Goal: Find contact information: Find contact information

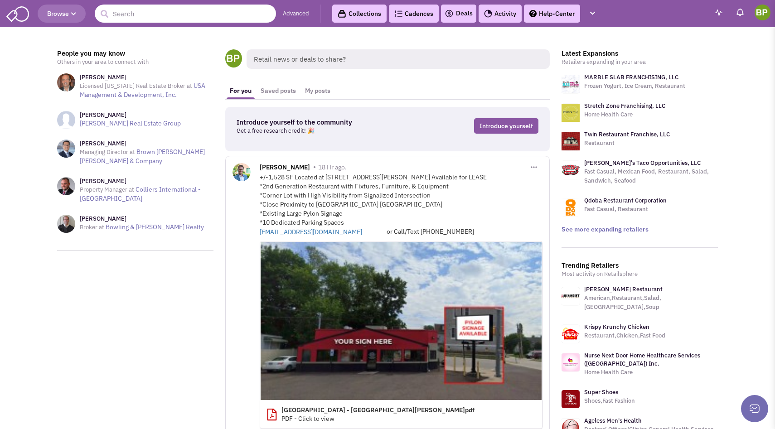
click at [152, 16] on input "text" at bounding box center [185, 14] width 181 height 18
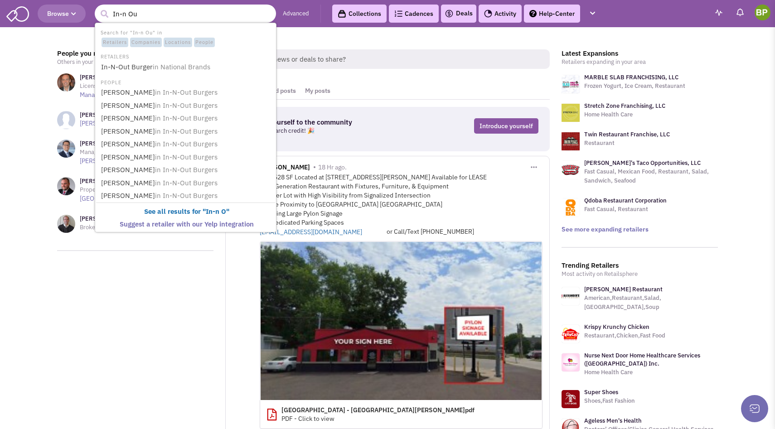
type input "In-n Out"
click at [112, 67] on link "In-N-Out Burger in National Brands" at bounding box center [186, 67] width 176 height 12
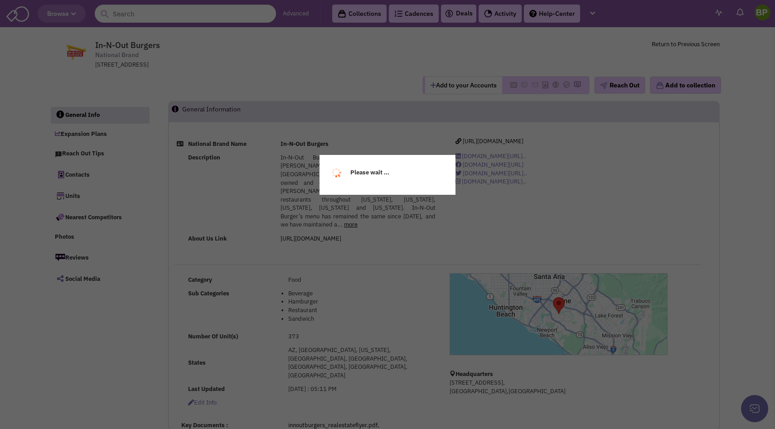
select select
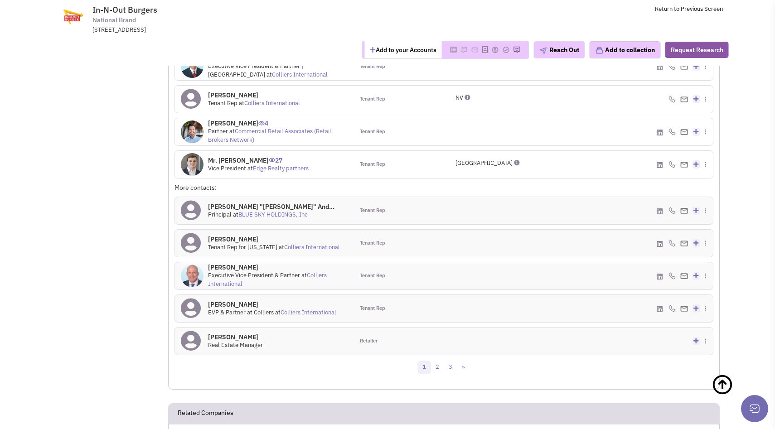
scroll to position [810, 0]
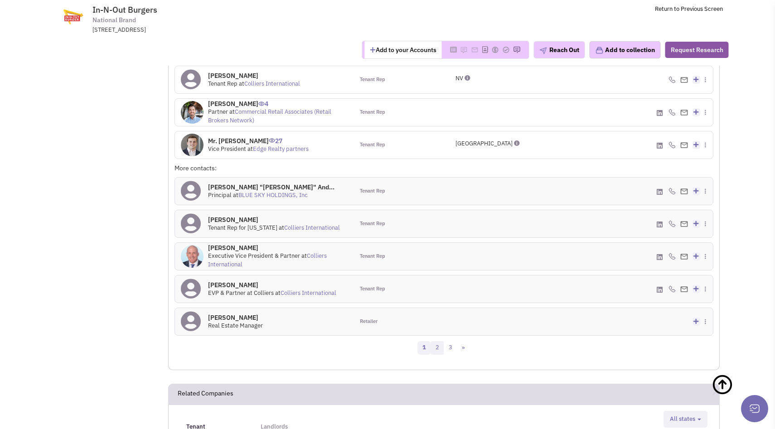
click at [439, 341] on link "2" at bounding box center [438, 348] width 14 height 14
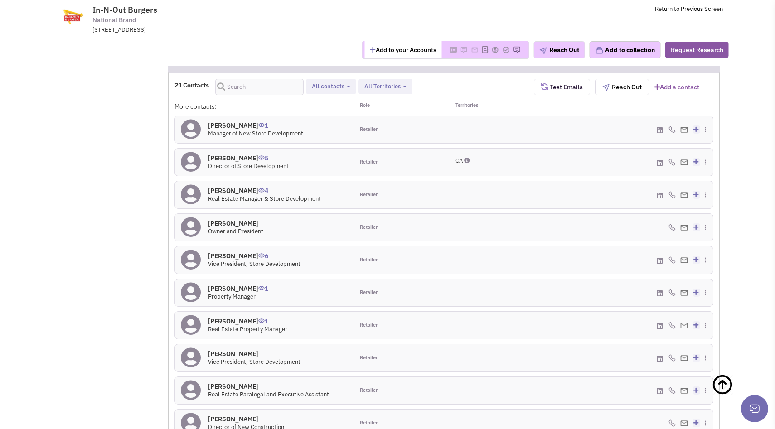
scroll to position [698, 0]
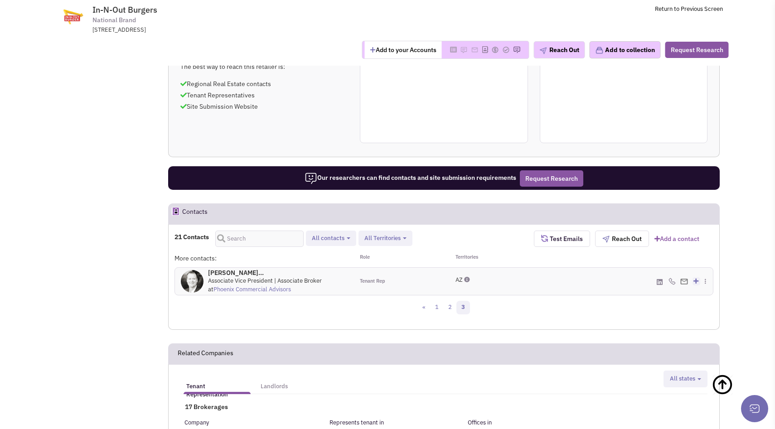
scroll to position [545, 0]
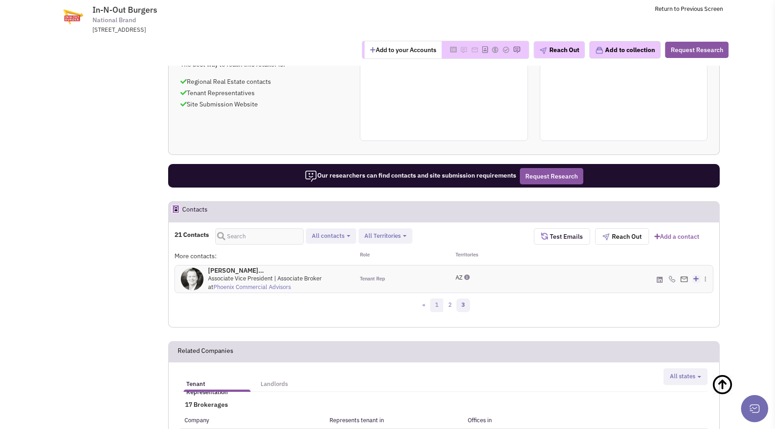
click at [438, 299] on link "1" at bounding box center [437, 306] width 14 height 14
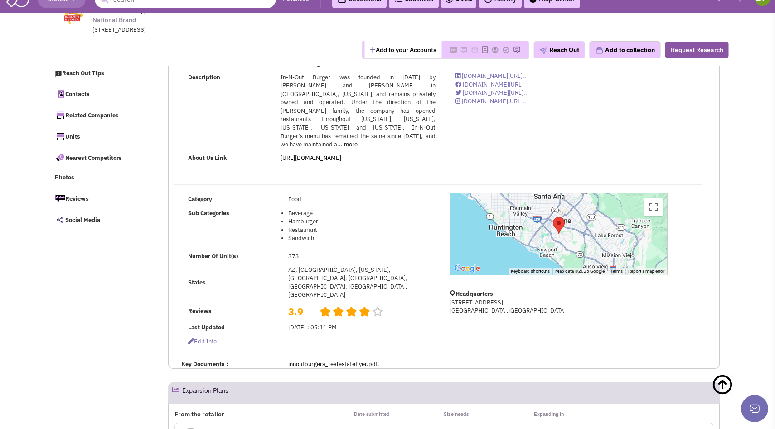
scroll to position [0, 0]
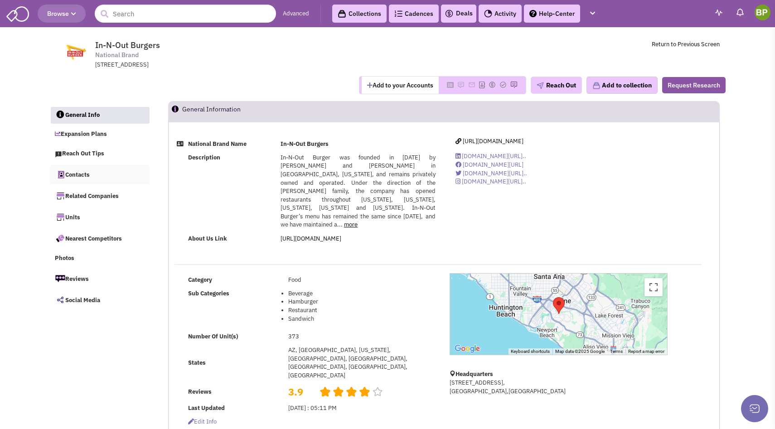
click at [79, 175] on link "Contacts" at bounding box center [99, 174] width 99 height 19
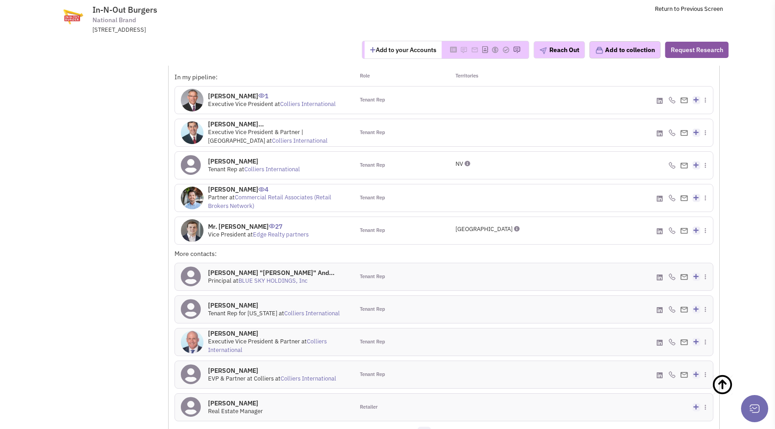
scroll to position [769, 0]
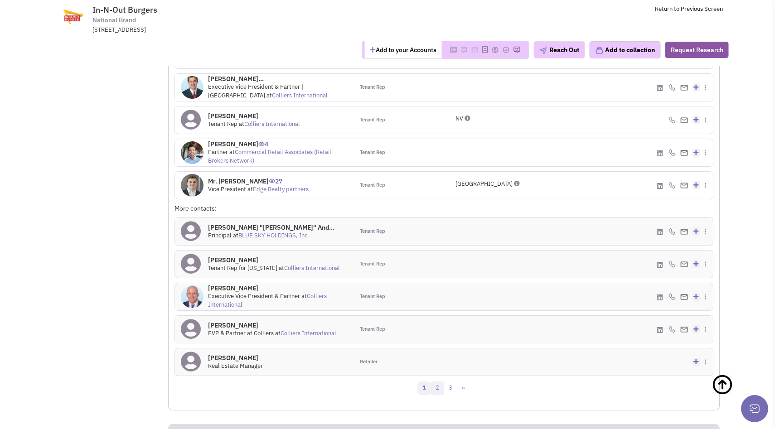
click at [437, 382] on link "2" at bounding box center [438, 389] width 14 height 14
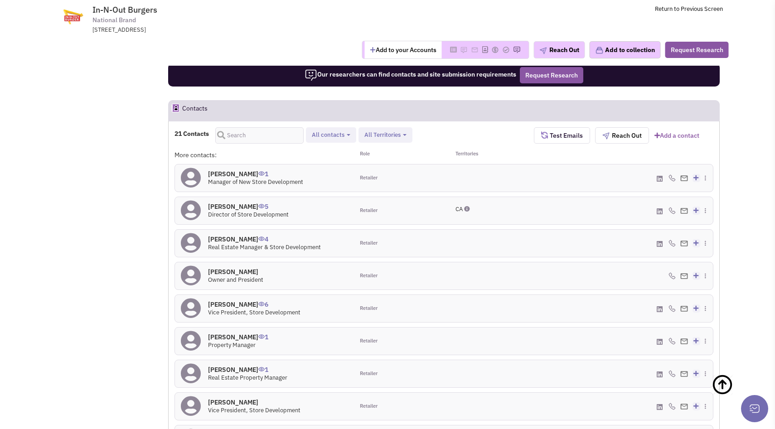
scroll to position [648, 0]
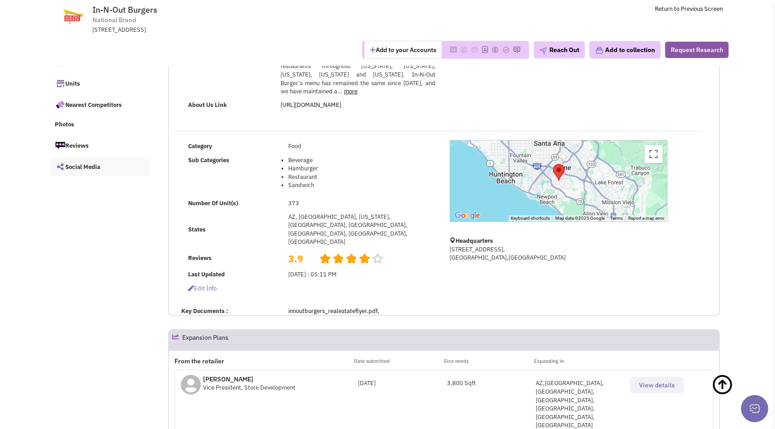
scroll to position [0, 0]
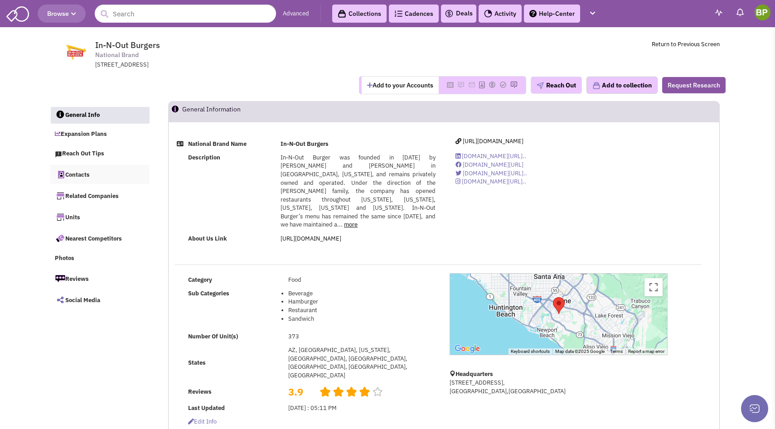
click at [87, 177] on link "Contacts" at bounding box center [99, 174] width 99 height 19
click at [80, 174] on link "Contacts" at bounding box center [99, 174] width 99 height 19
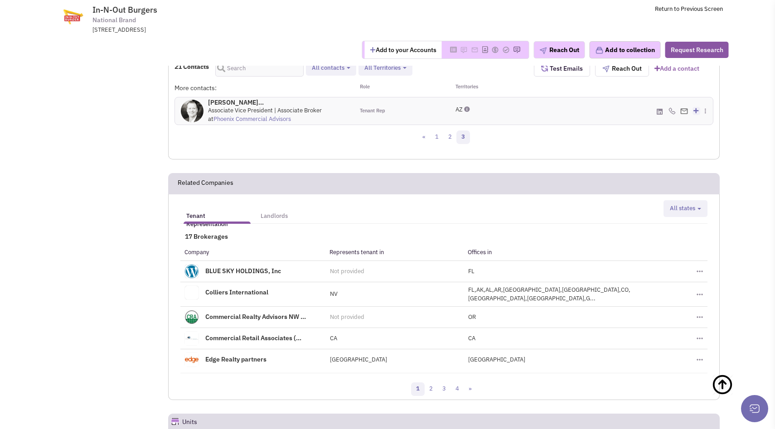
scroll to position [665, 0]
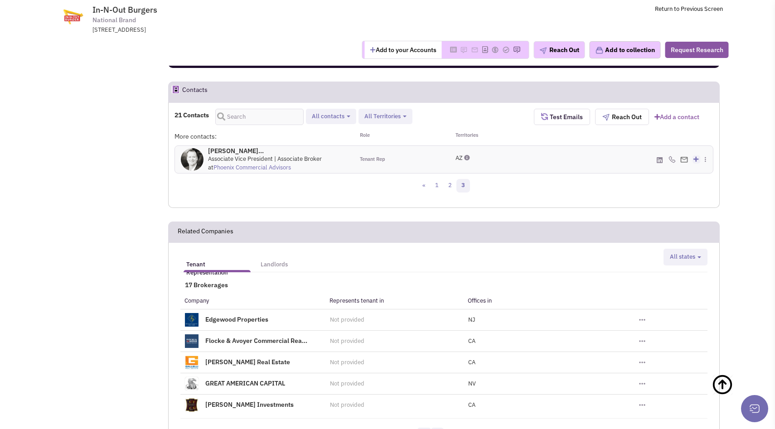
click at [424, 428] on link "1" at bounding box center [424, 435] width 14 height 14
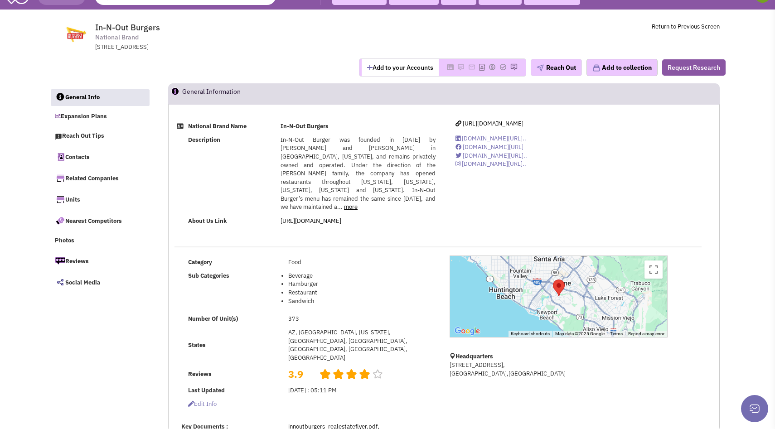
scroll to position [21, 0]
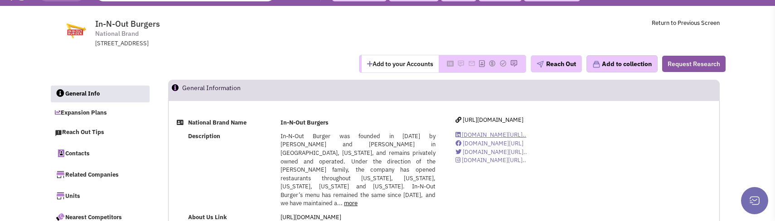
click at [515, 135] on span "[DOMAIN_NAME][URL].." at bounding box center [494, 135] width 64 height 8
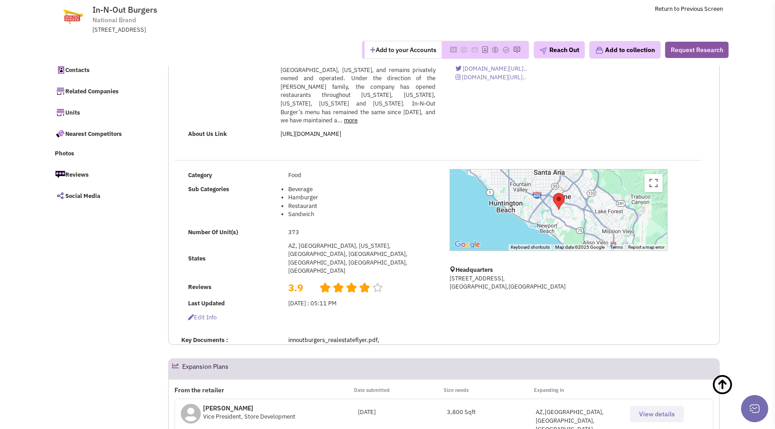
scroll to position [0, 0]
